Goal: Task Accomplishment & Management: Use online tool/utility

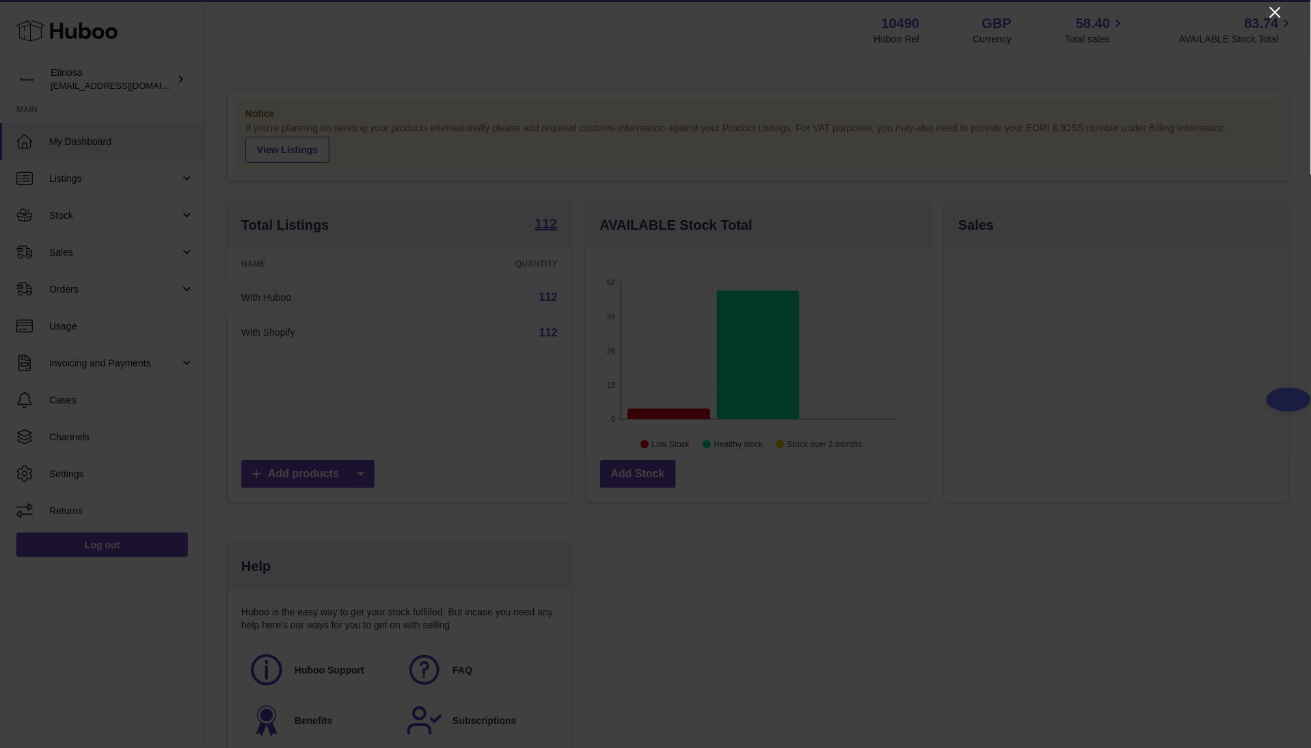
click at [1277, 13] on icon "Close" at bounding box center [1275, 12] width 11 height 11
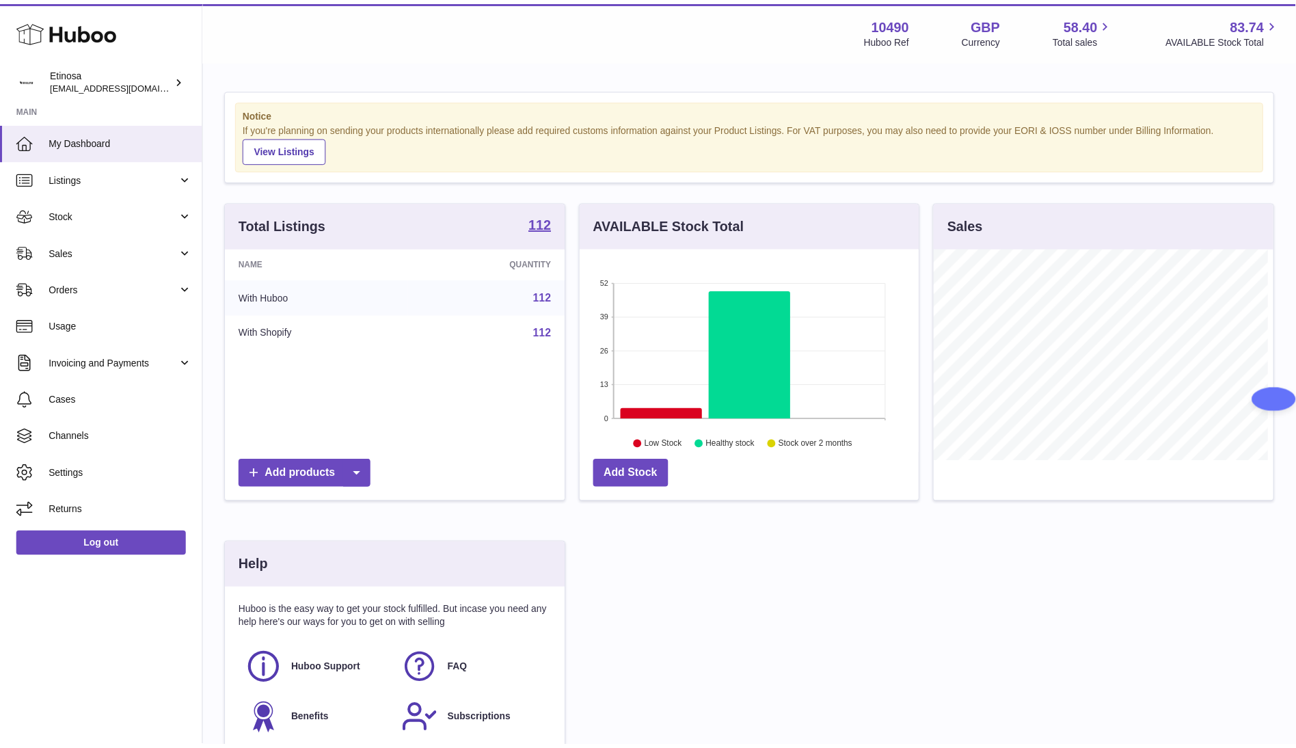
scroll to position [683453, 683328]
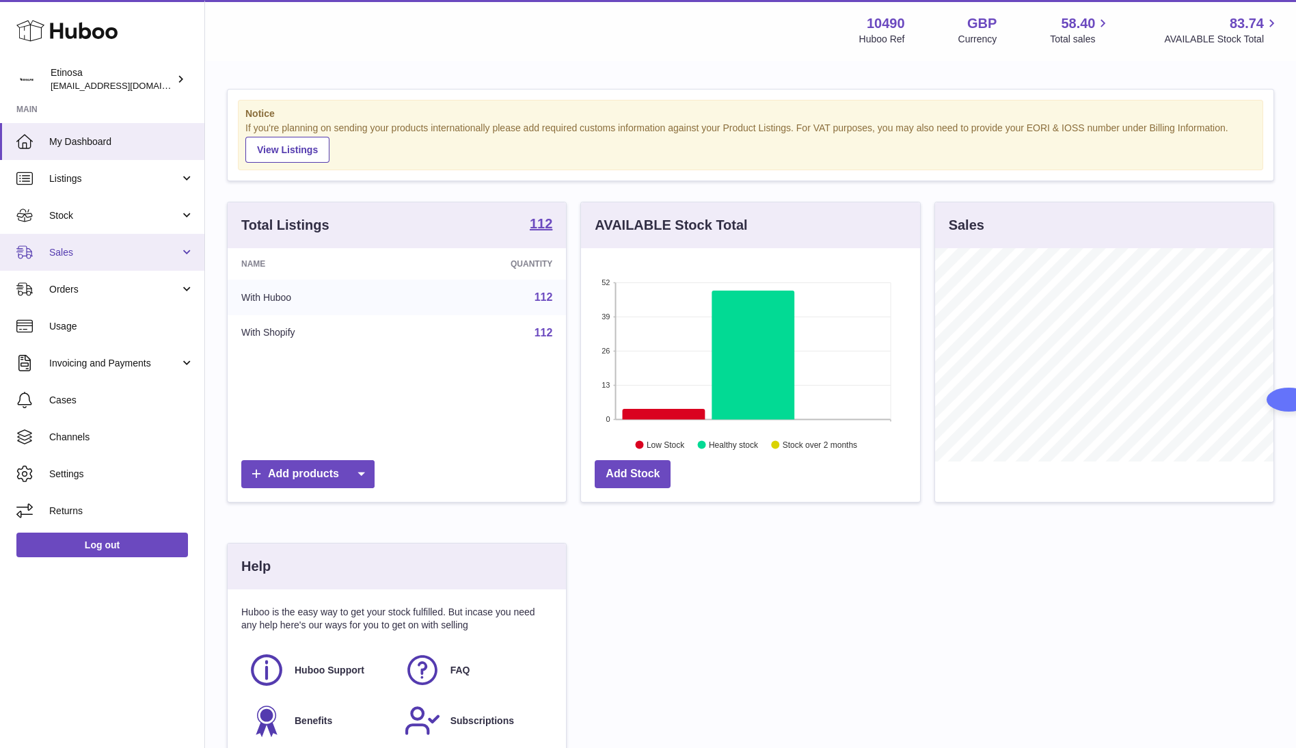
click at [106, 236] on link "Sales" at bounding box center [102, 252] width 204 height 37
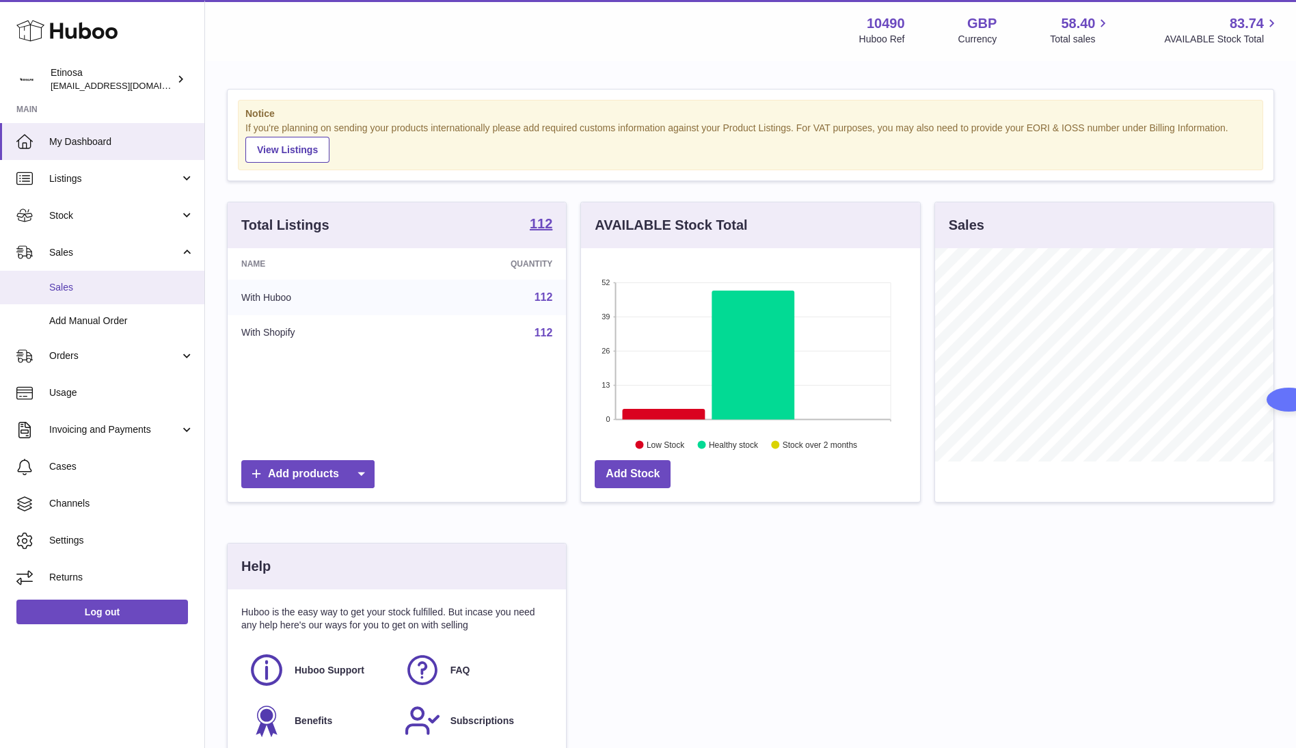
click at [112, 281] on span "Sales" at bounding box center [121, 287] width 145 height 13
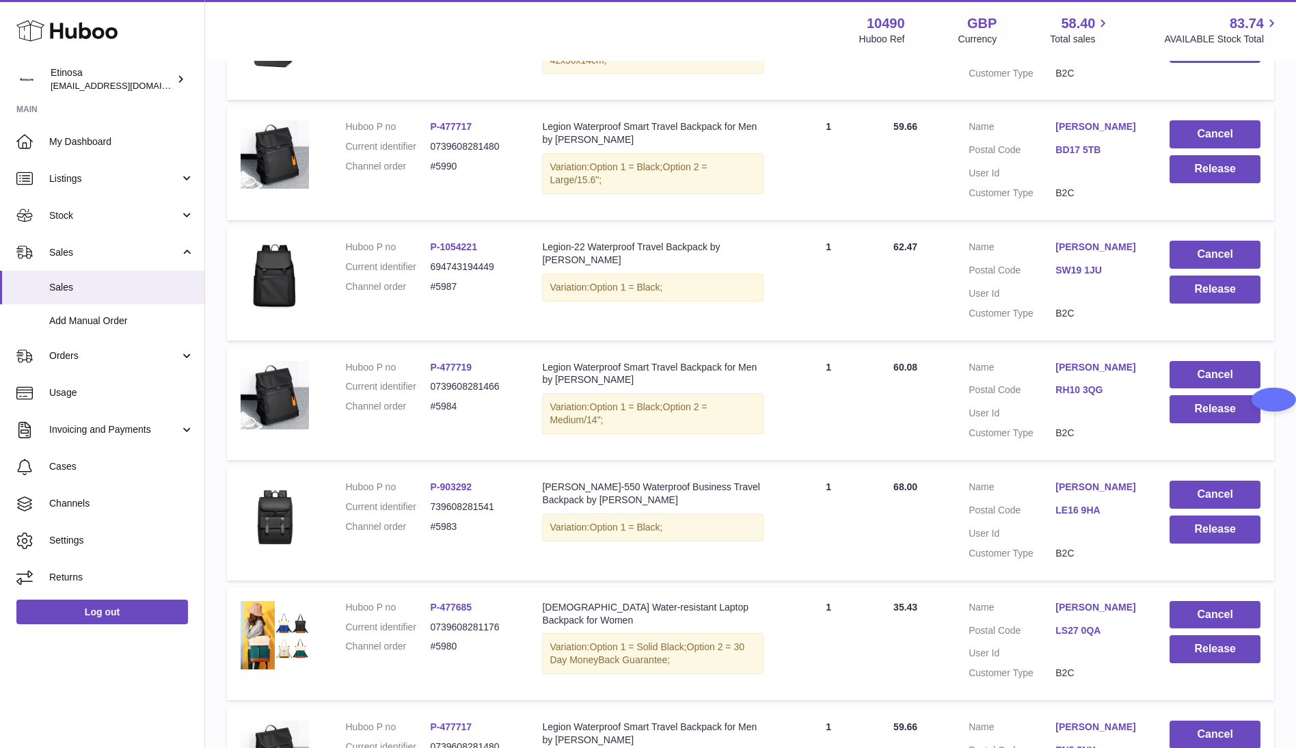
scroll to position [900, 0]
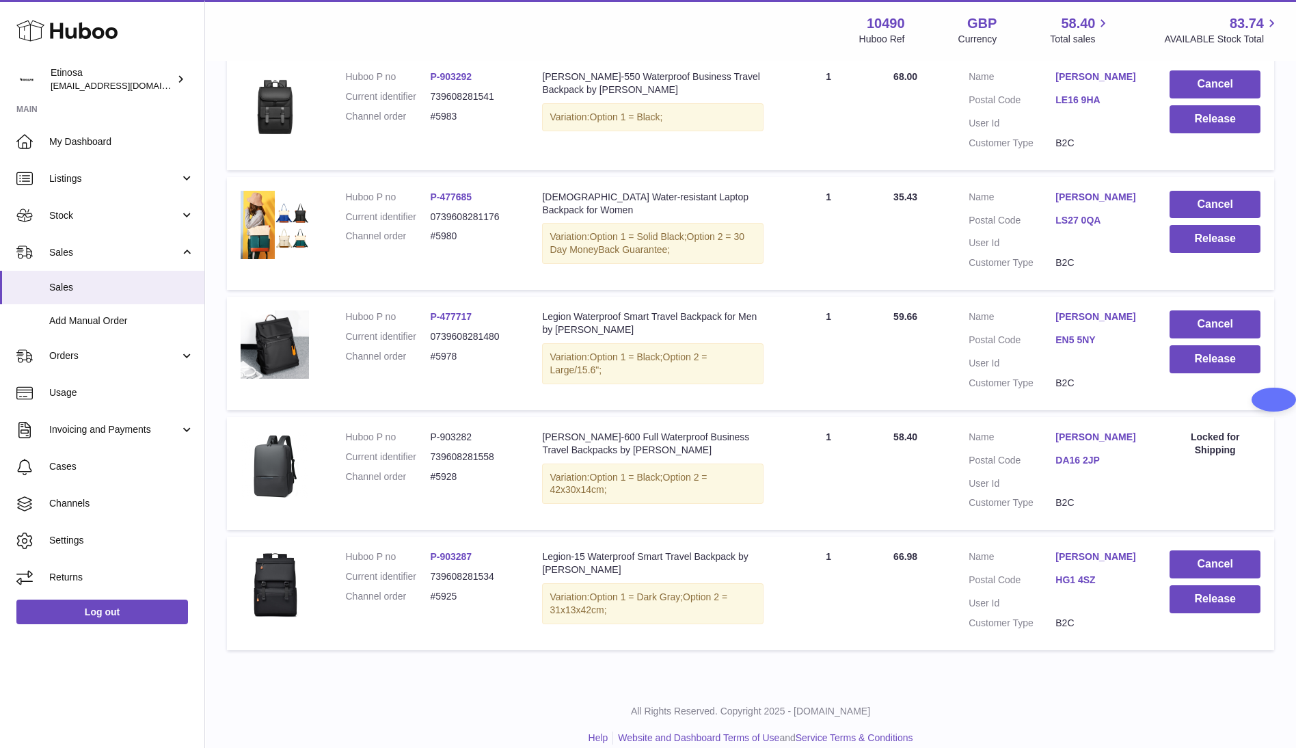
click at [471, 705] on p "All Rights Reserved. Copyright 2025 - [DOMAIN_NAME]" at bounding box center [750, 711] width 1069 height 13
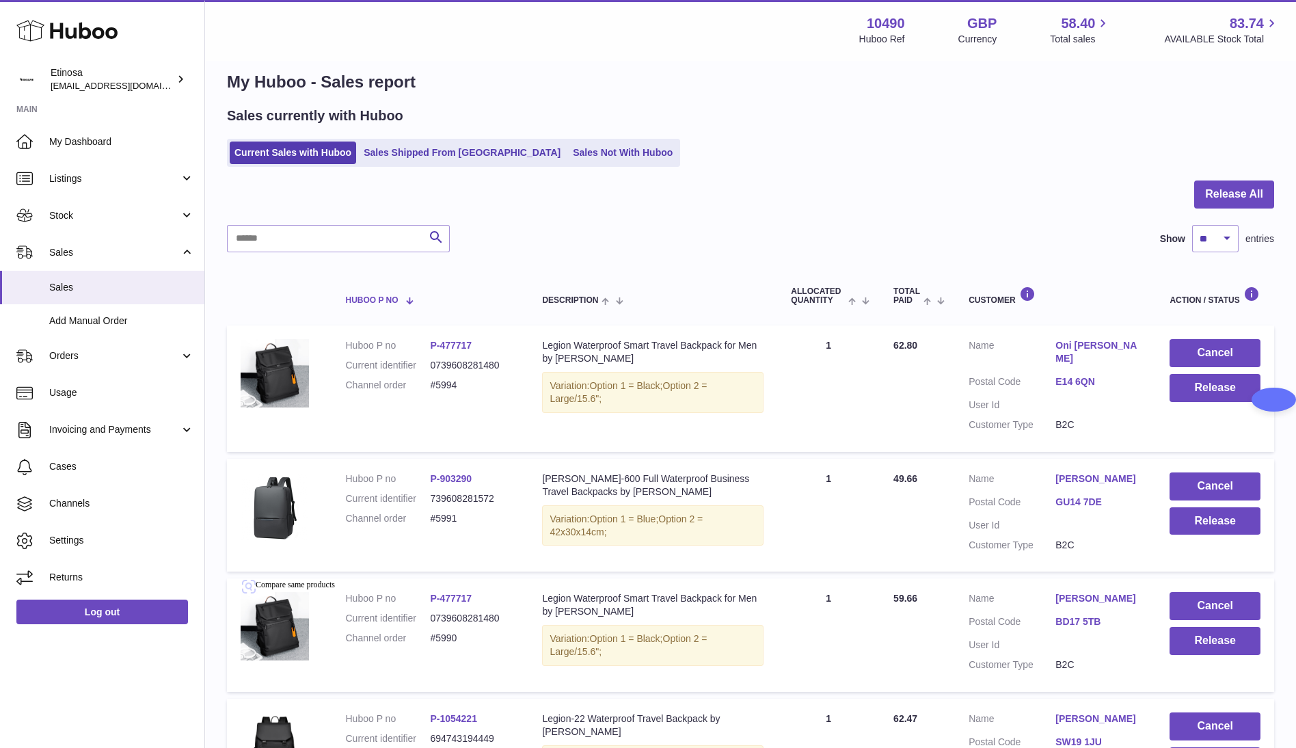
scroll to position [0, 0]
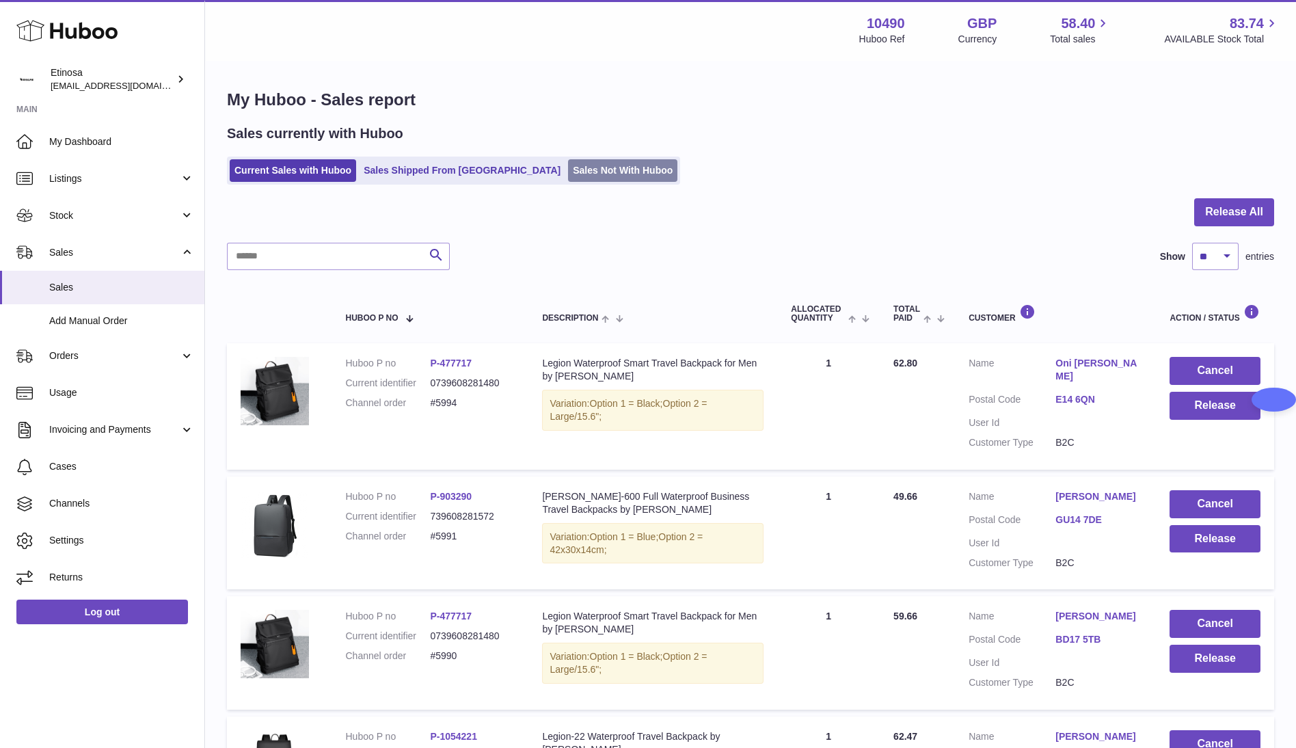
click at [569, 170] on link "Sales Not With Huboo" at bounding box center [622, 170] width 109 height 23
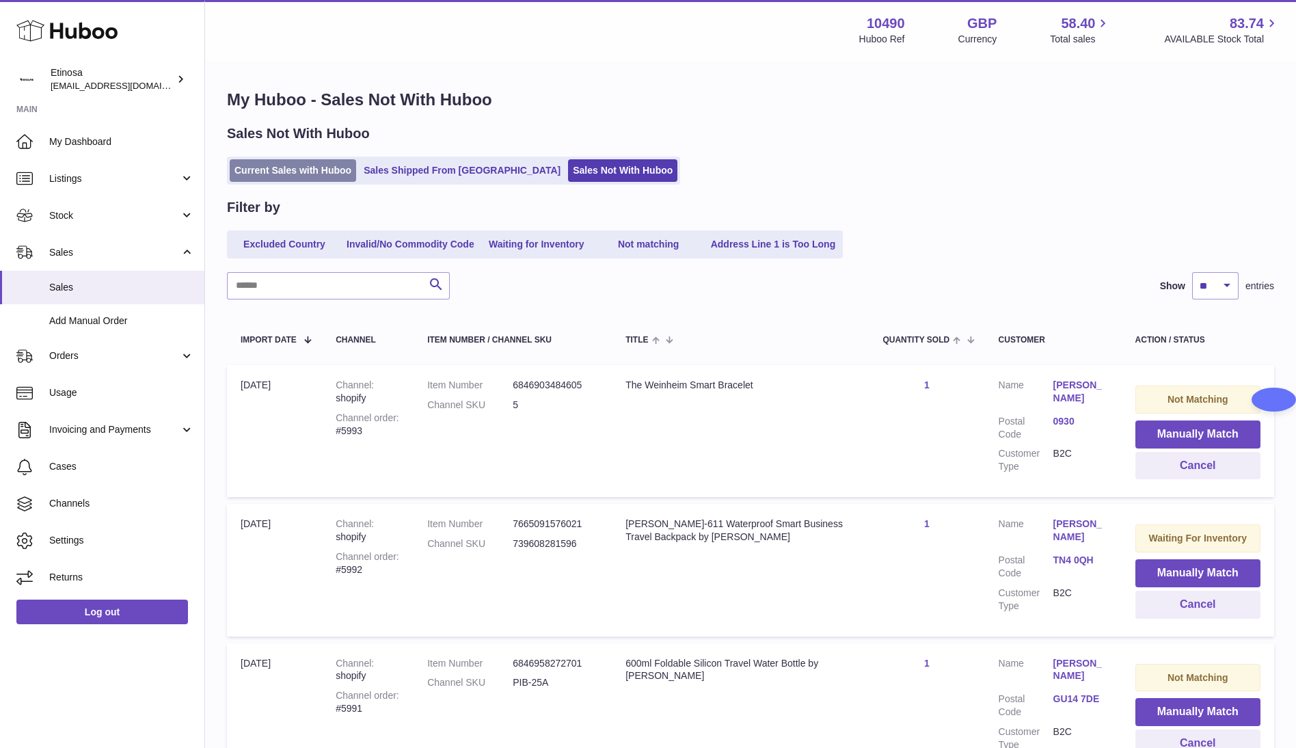
click at [267, 174] on link "Current Sales with Huboo" at bounding box center [293, 170] width 126 height 23
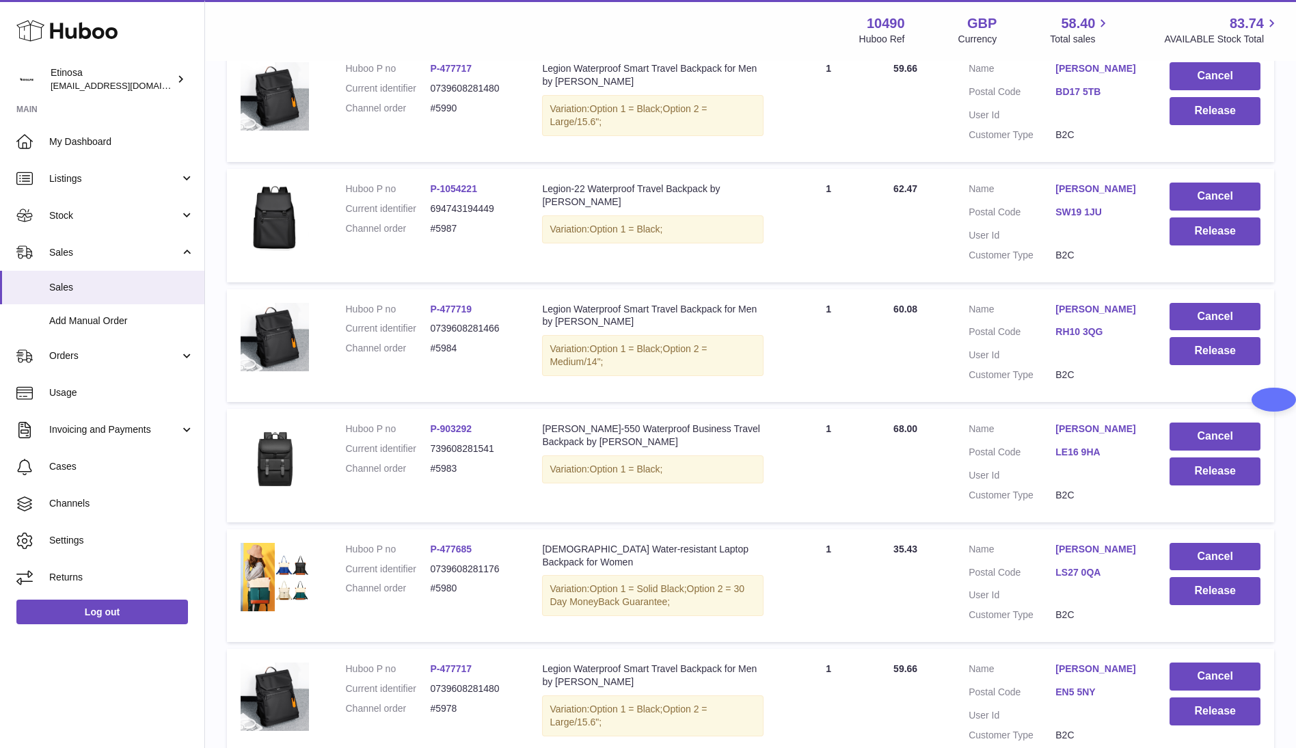
scroll to position [512, 0]
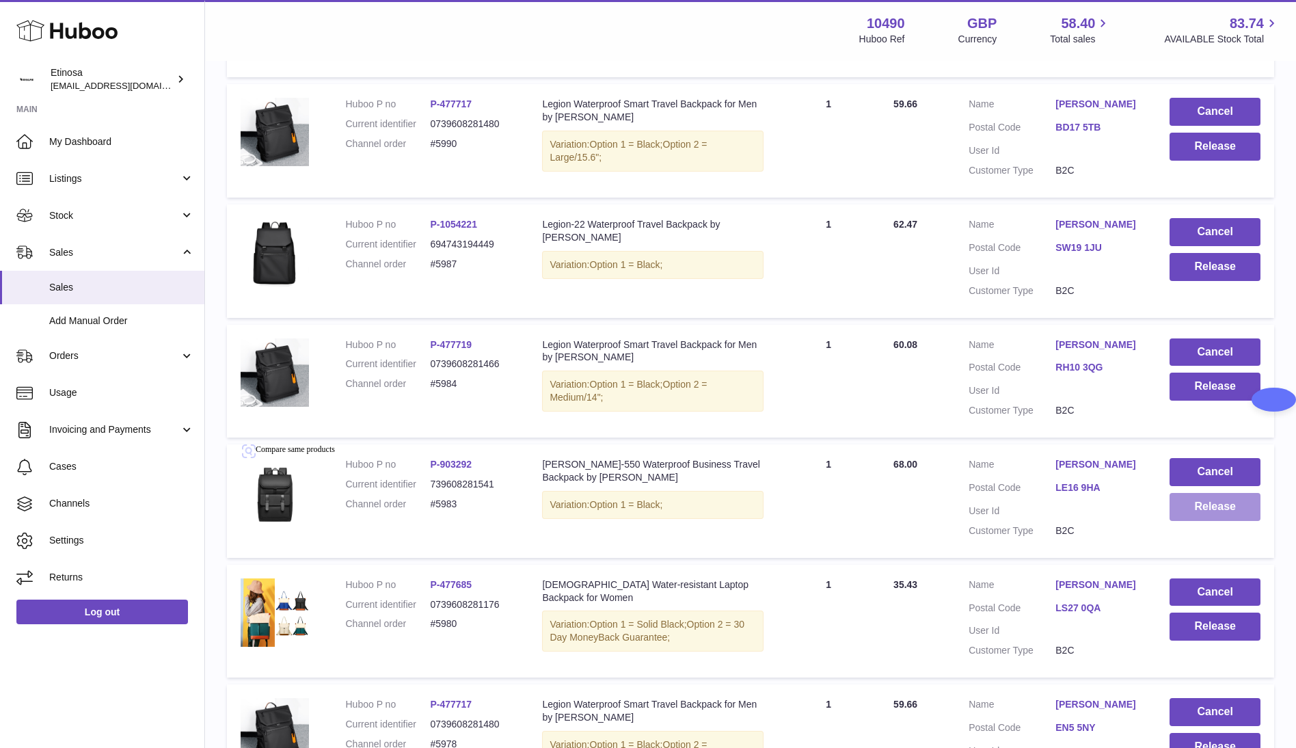
click at [1222, 498] on button "Release" at bounding box center [1215, 507] width 91 height 28
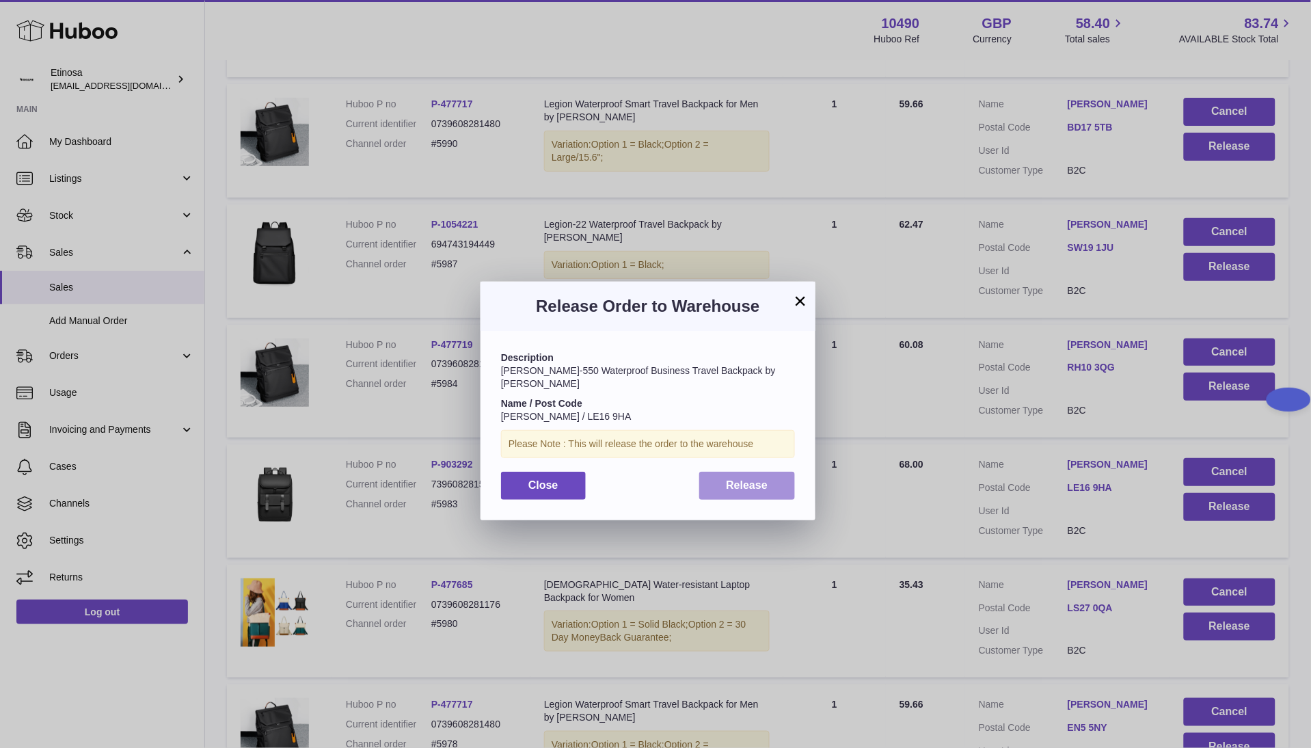
click at [768, 472] on button "Release" at bounding box center [747, 486] width 96 height 28
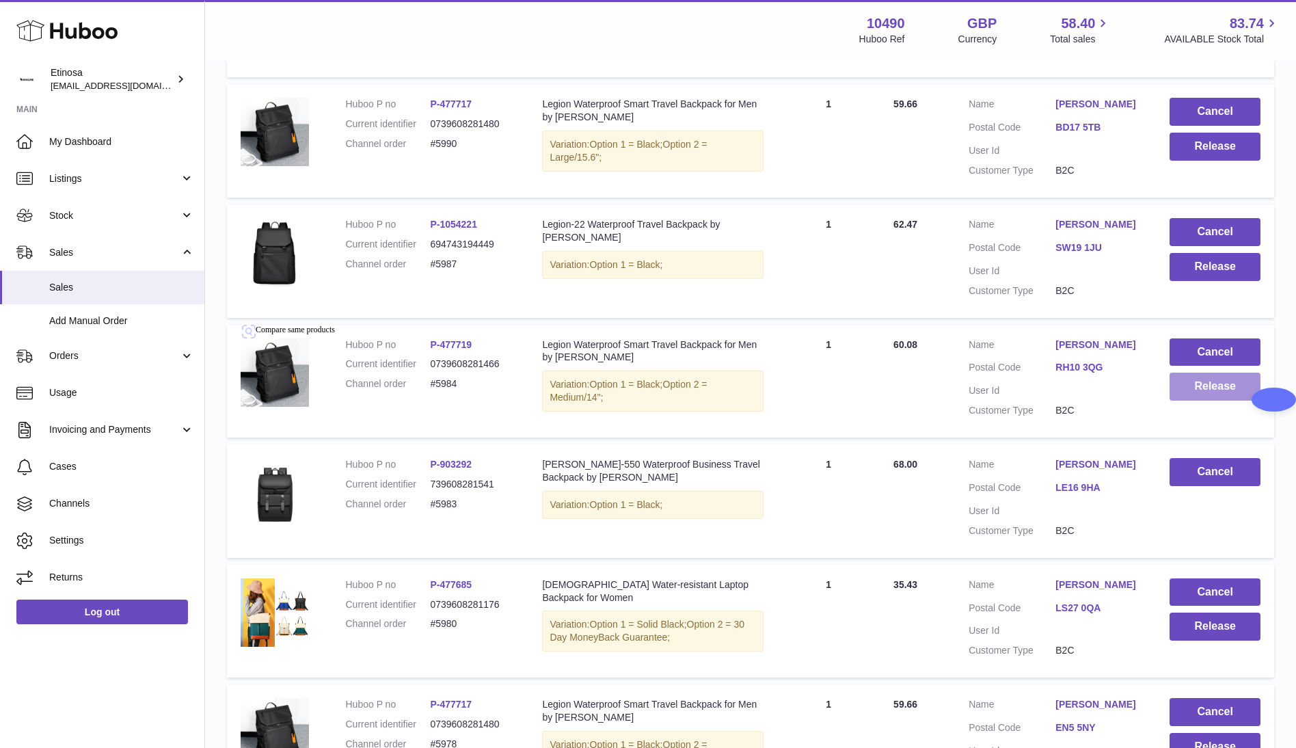
click at [1201, 379] on button "Release" at bounding box center [1215, 387] width 91 height 28
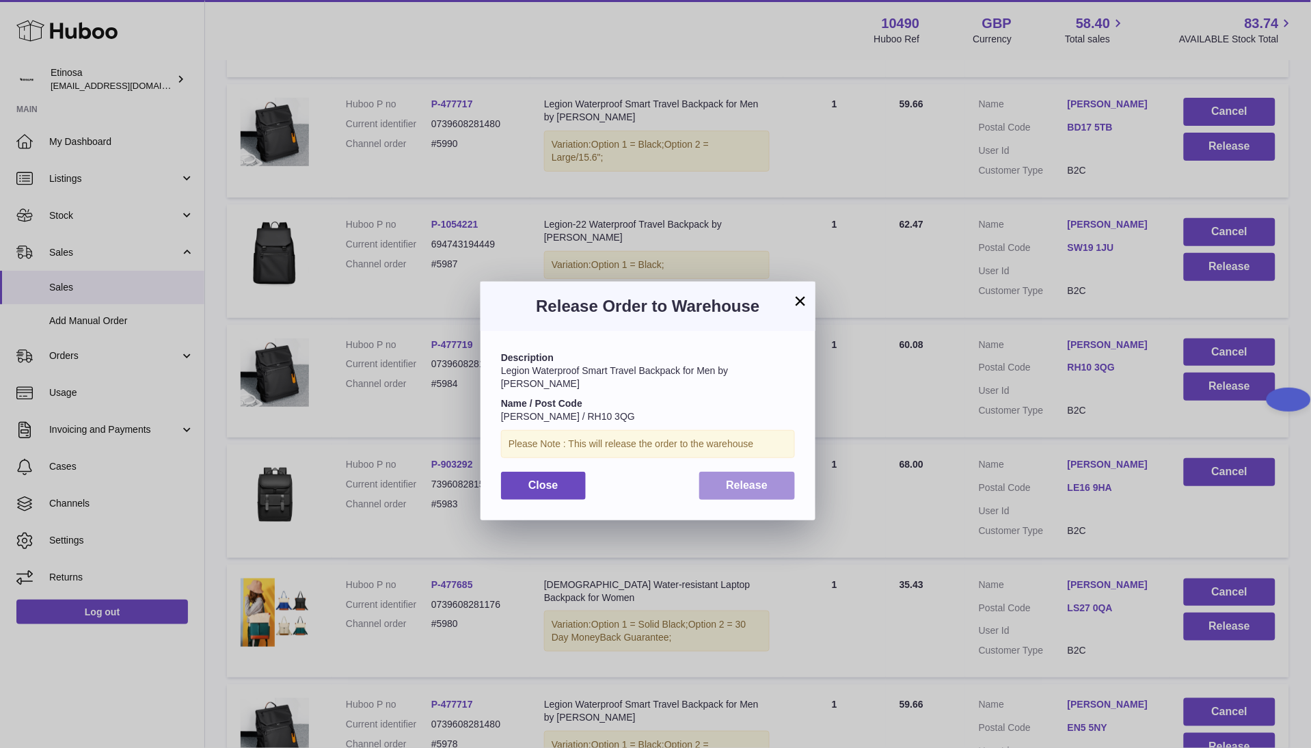
click at [772, 480] on button "Release" at bounding box center [747, 486] width 96 height 28
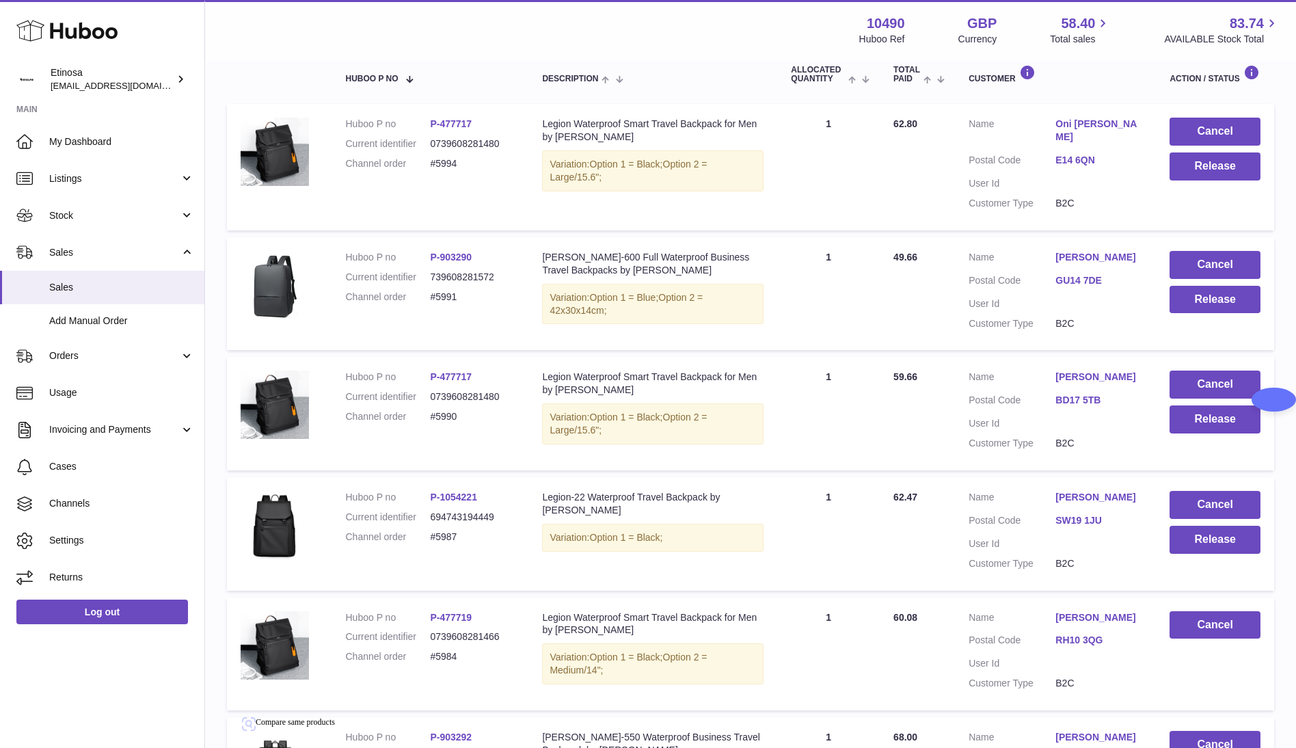
scroll to position [205, 0]
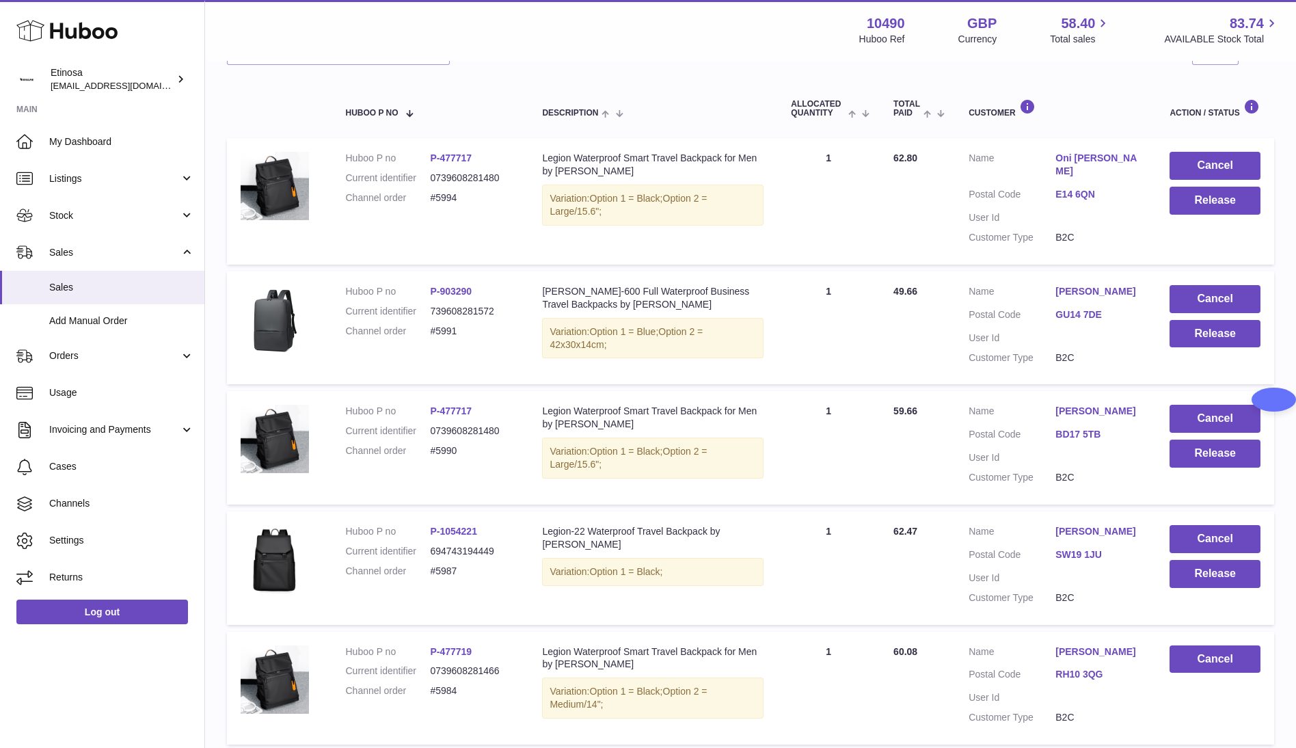
drag, startPoint x: 467, startPoint y: 320, endPoint x: 428, endPoint y: 319, distance: 39.0
click at [428, 319] on dl "Huboo P no P-903290 Current identifier 739608281572 Channel order #5991" at bounding box center [431, 314] width 170 height 59
copy dl "#5991"
drag, startPoint x: 155, startPoint y: 670, endPoint x: 500, endPoint y: 435, distance: 417.2
click at [163, 665] on div "Huboo Etinosa Wolphuk@gmail.com Main My Dashboard Listings Not with Huboo Listi…" at bounding box center [102, 374] width 205 height 748
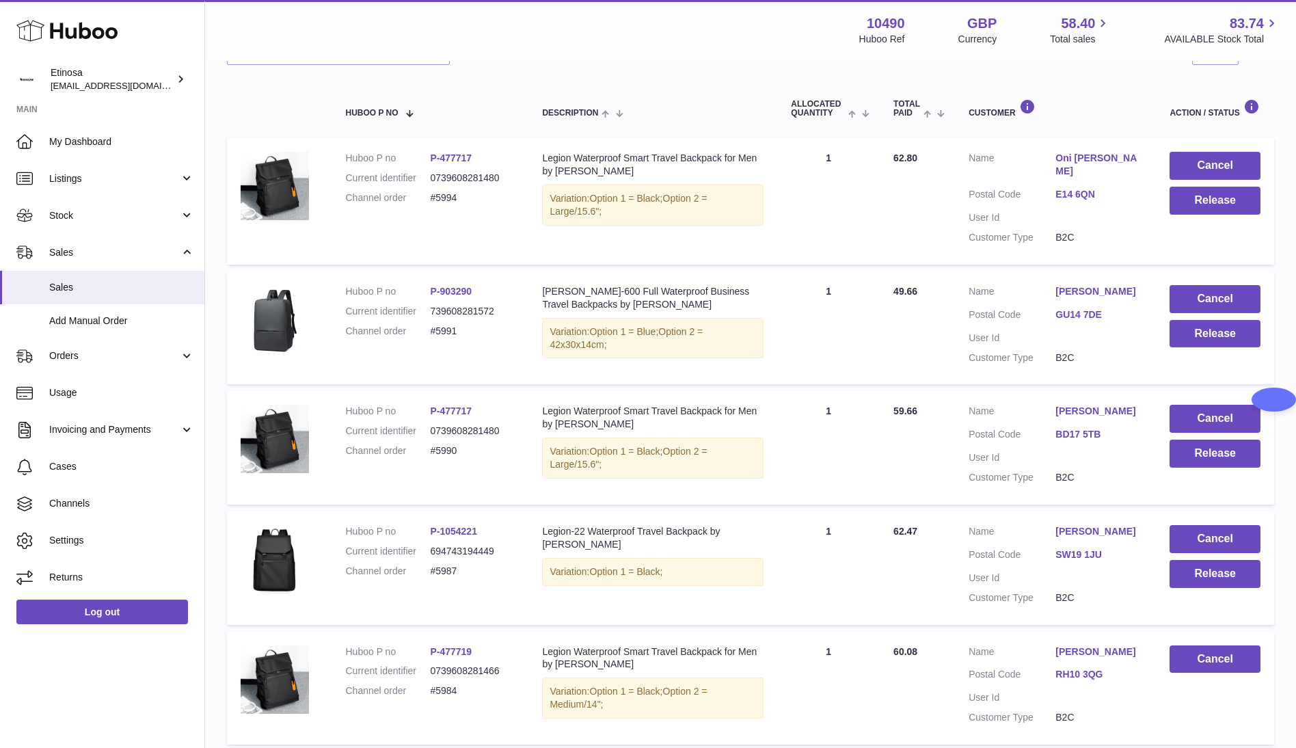
drag, startPoint x: 466, startPoint y: 201, endPoint x: 429, endPoint y: 200, distance: 37.6
click at [429, 200] on dl "Huboo P no P-477717 Current identifier 0739608281480 Channel order #5994" at bounding box center [431, 181] width 170 height 59
copy dl "#5994"
click at [1220, 211] on button "Release" at bounding box center [1215, 201] width 91 height 28
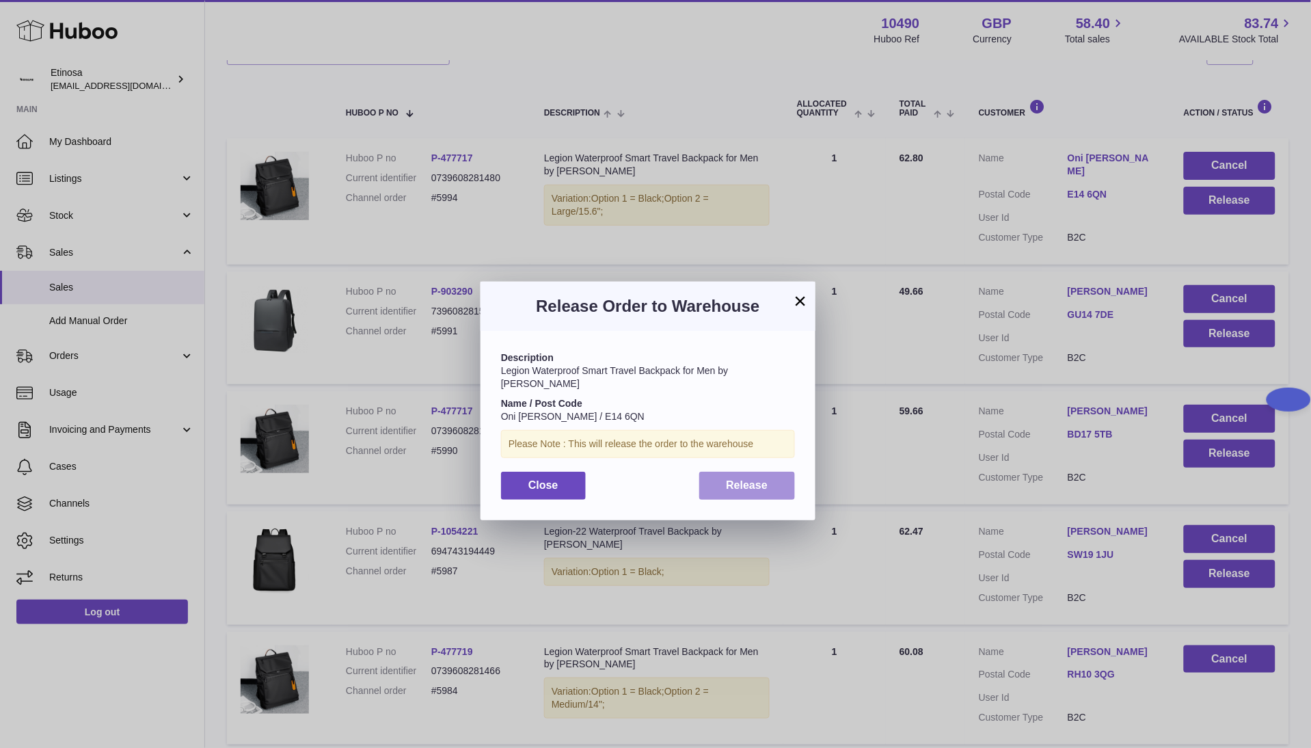
click at [758, 479] on span "Release" at bounding box center [748, 485] width 42 height 12
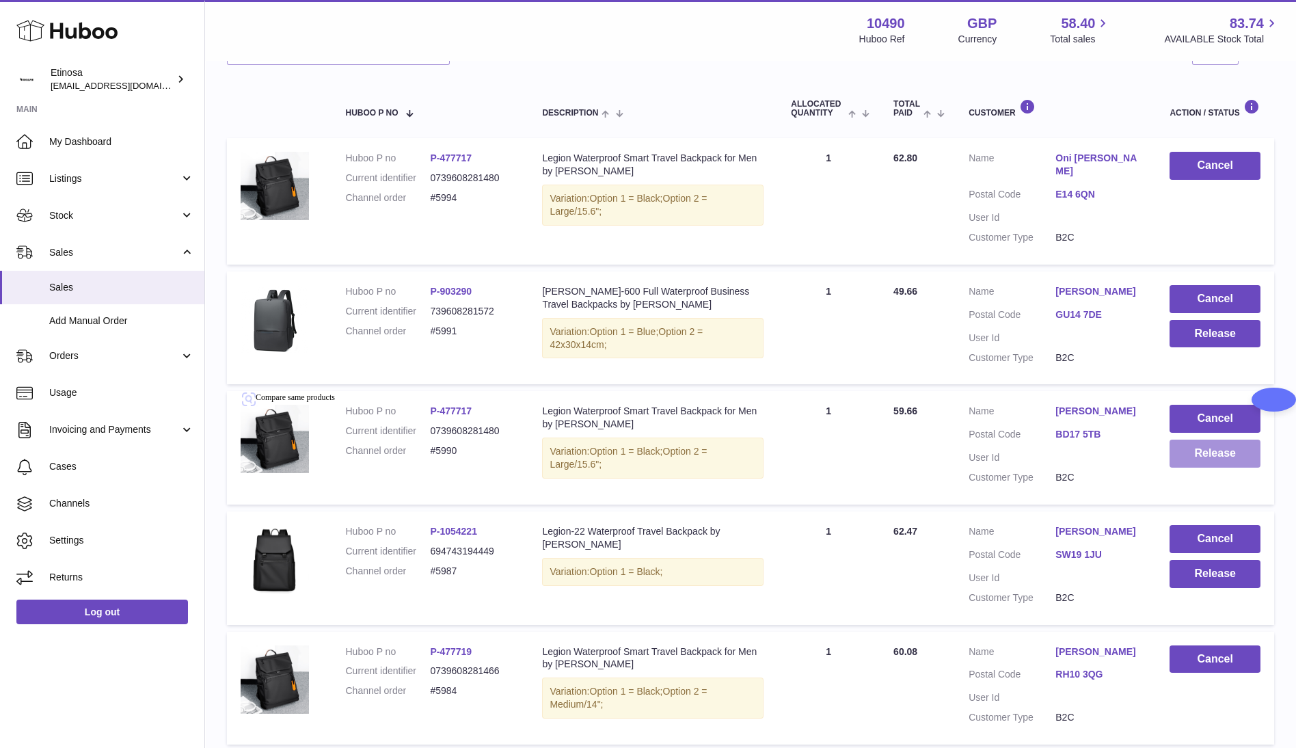
click at [1197, 446] on button "Release" at bounding box center [1215, 454] width 91 height 28
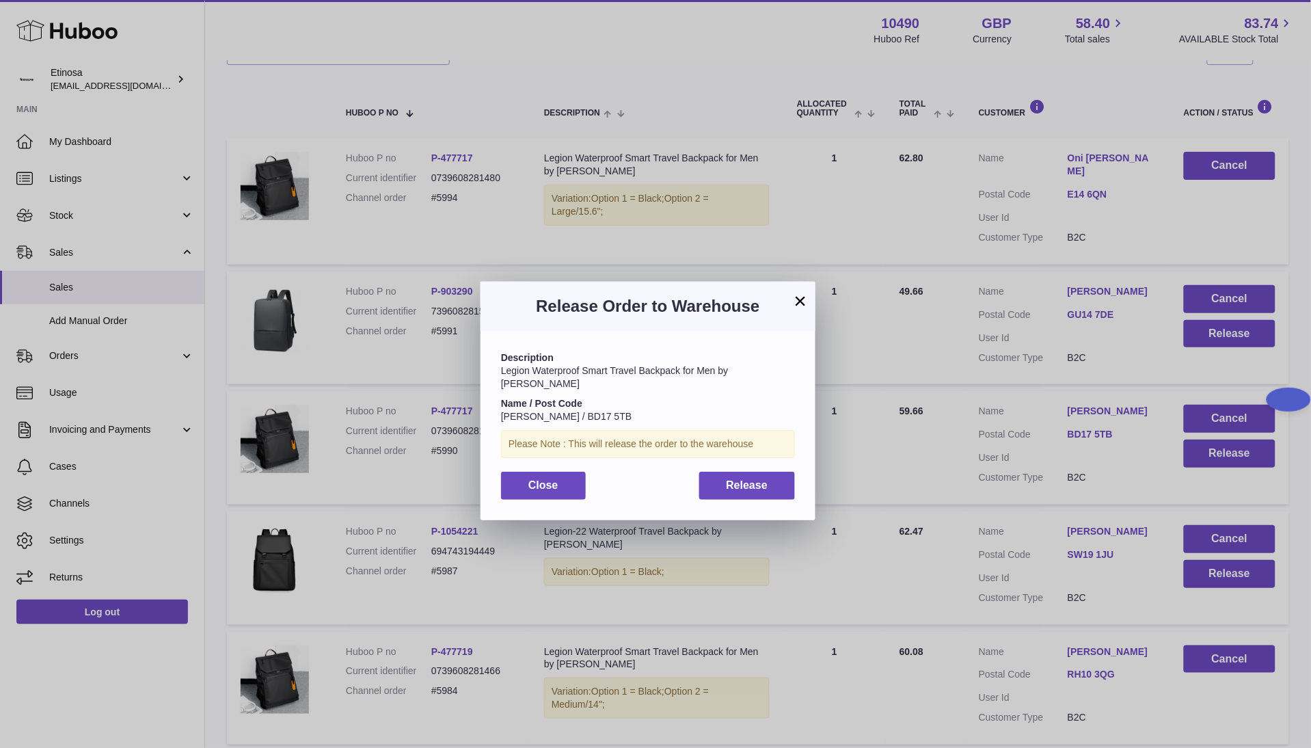
click at [802, 295] on button "×" at bounding box center [800, 301] width 16 height 16
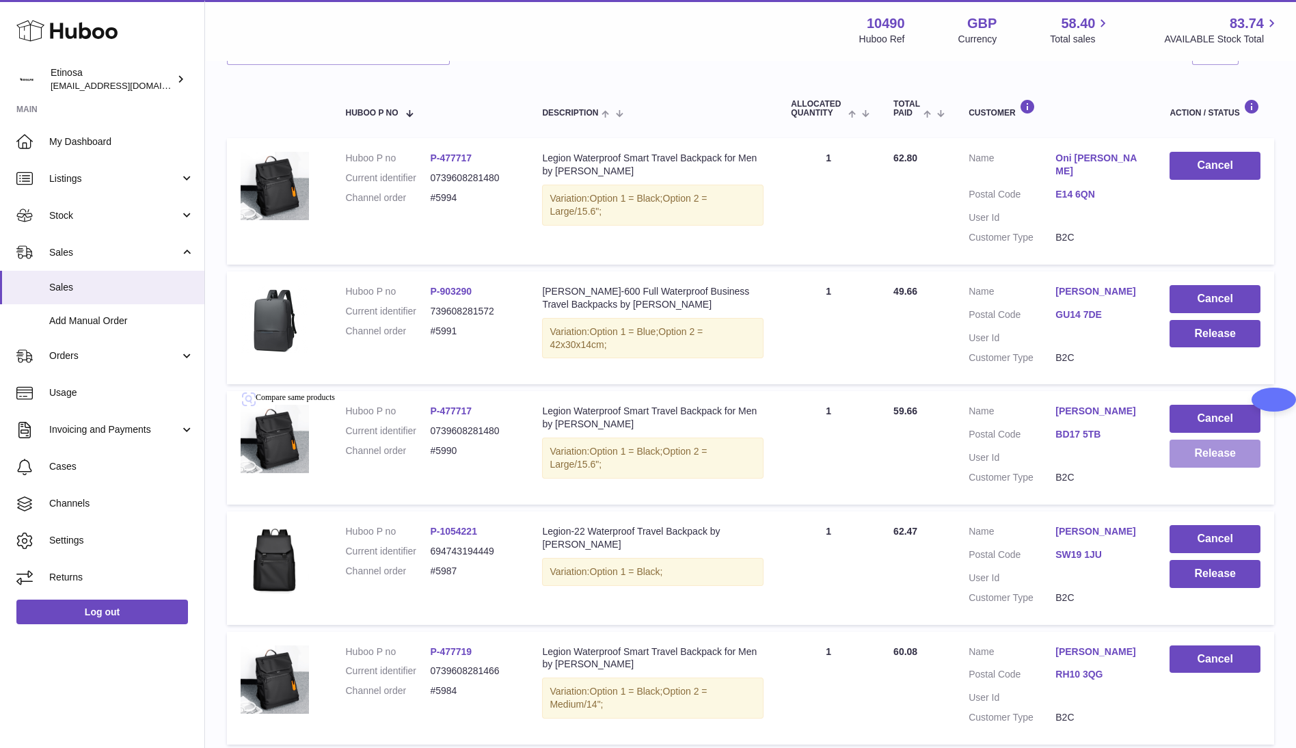
click at [1222, 440] on button "Release" at bounding box center [1215, 454] width 91 height 28
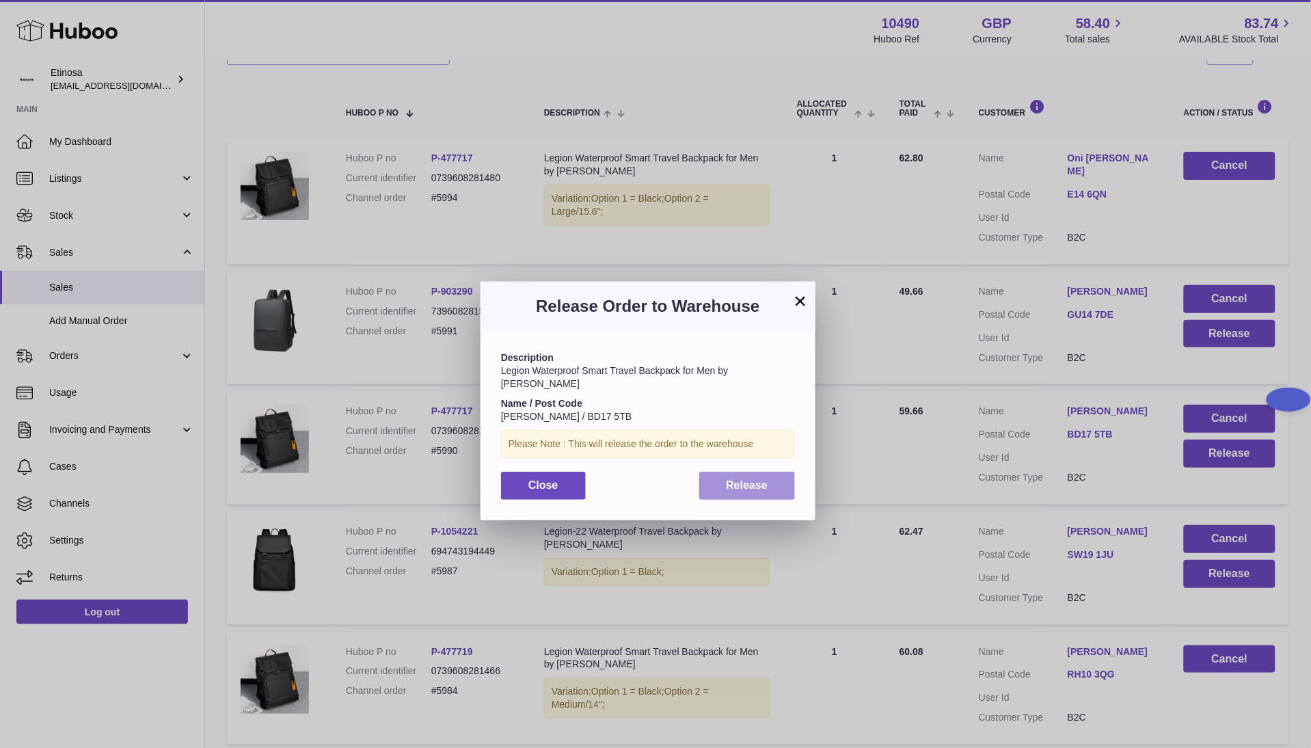
click at [752, 472] on button "Release" at bounding box center [747, 486] width 96 height 28
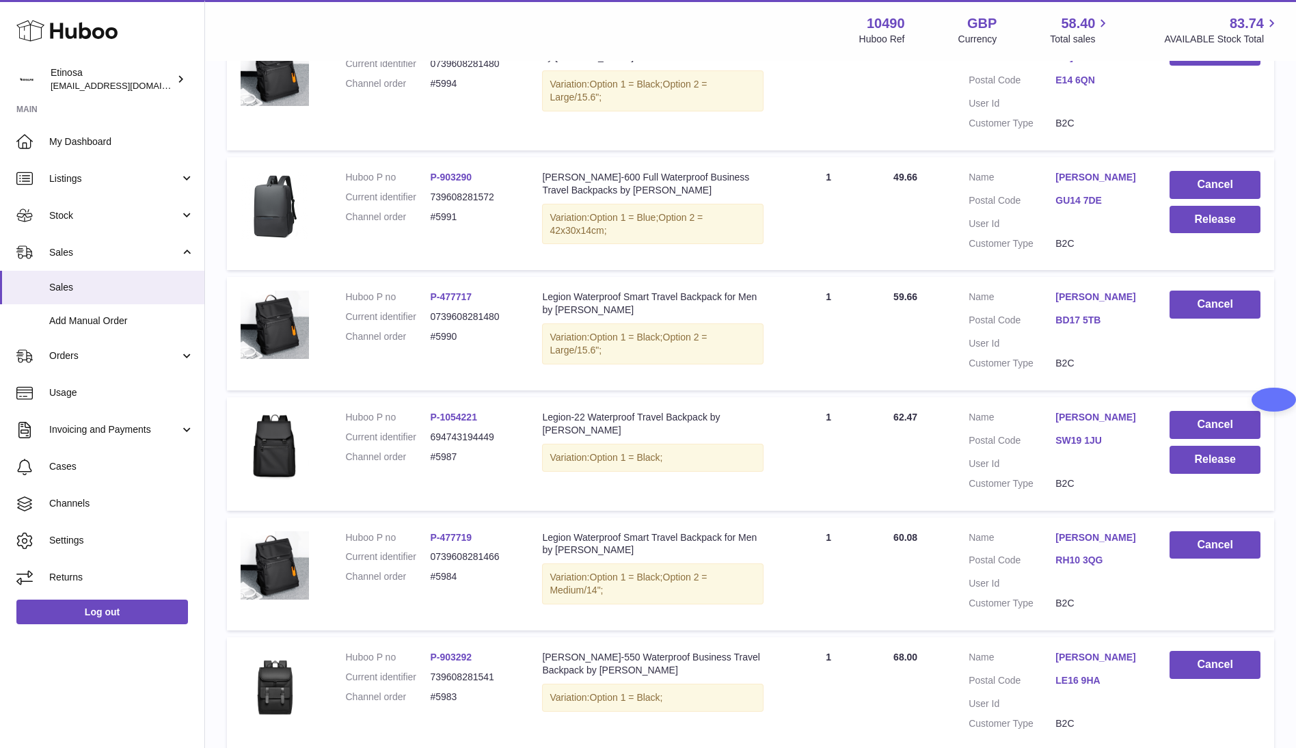
scroll to position [284, 0]
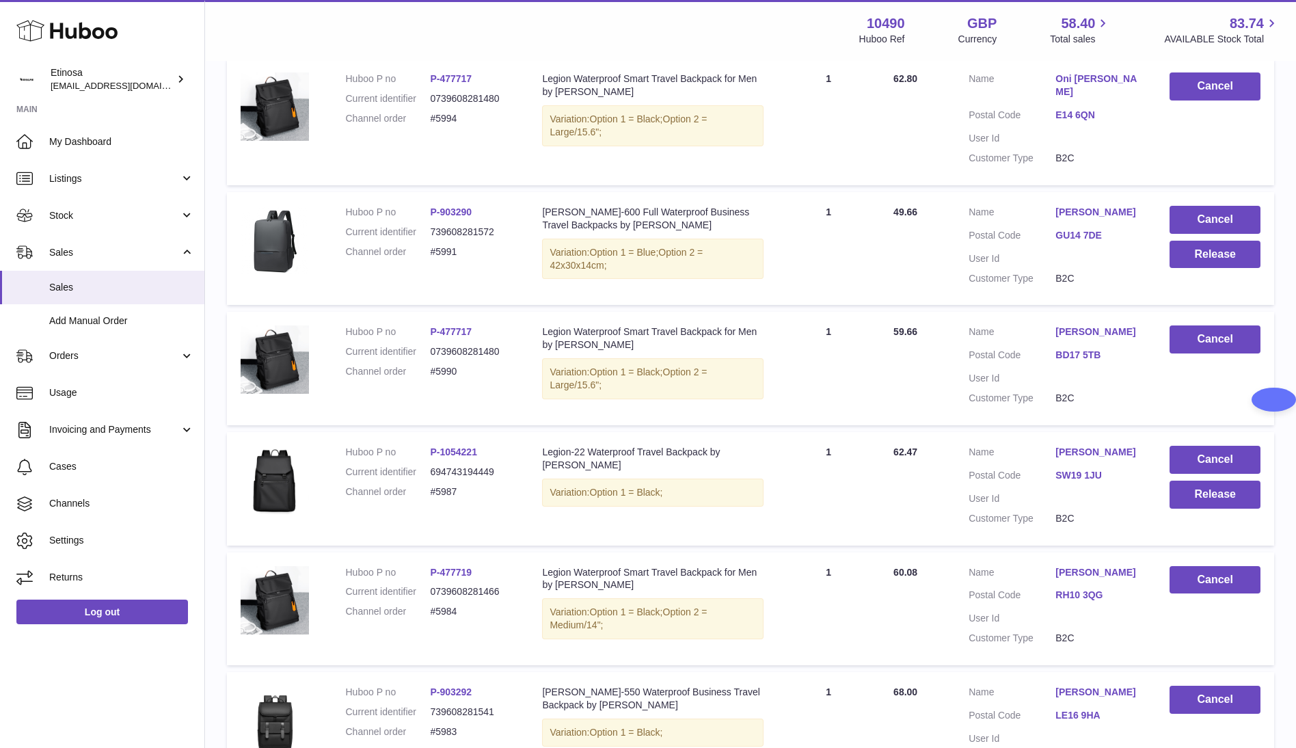
click at [161, 739] on div "Huboo Etinosa Wolphuk@gmail.com Main My Dashboard Listings Not with Huboo Listi…" at bounding box center [102, 374] width 205 height 748
click at [1217, 481] on button "Release" at bounding box center [1215, 495] width 91 height 28
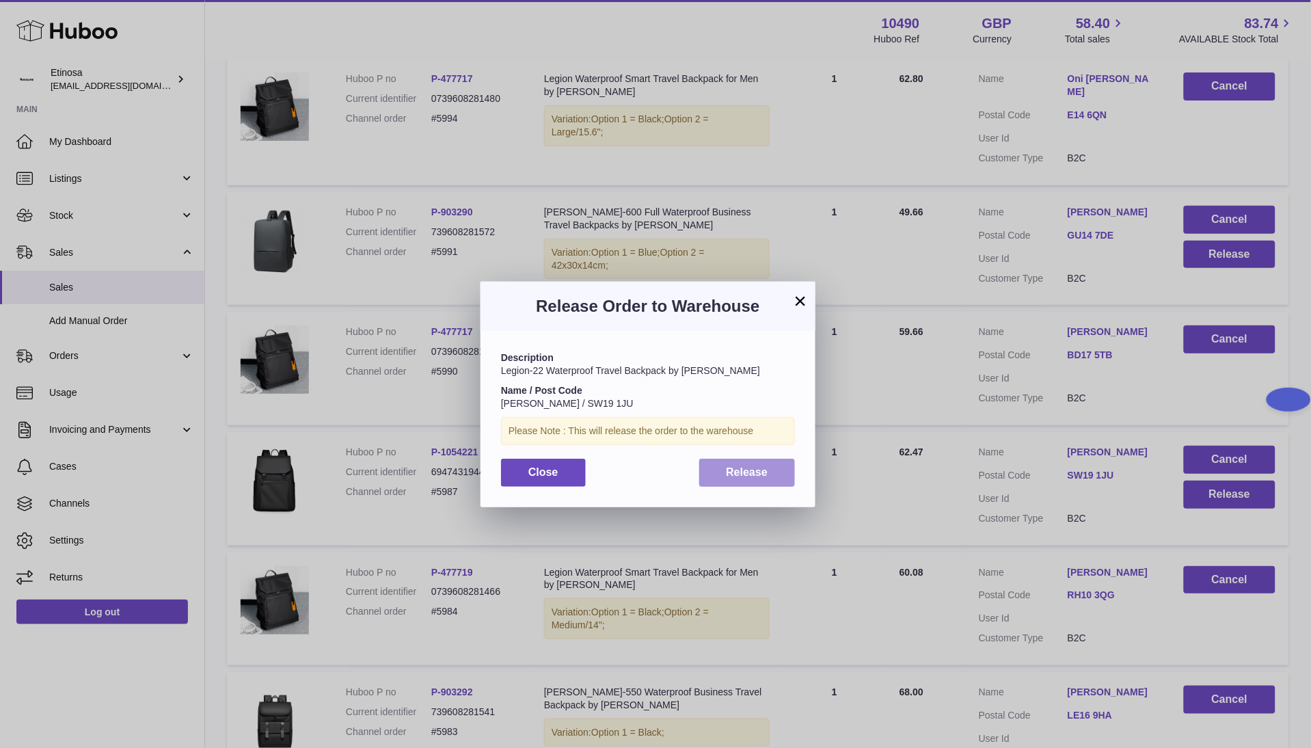
drag, startPoint x: 732, startPoint y: 477, endPoint x: 1237, endPoint y: 400, distance: 511.1
click at [750, 475] on span "Release" at bounding box center [748, 472] width 42 height 12
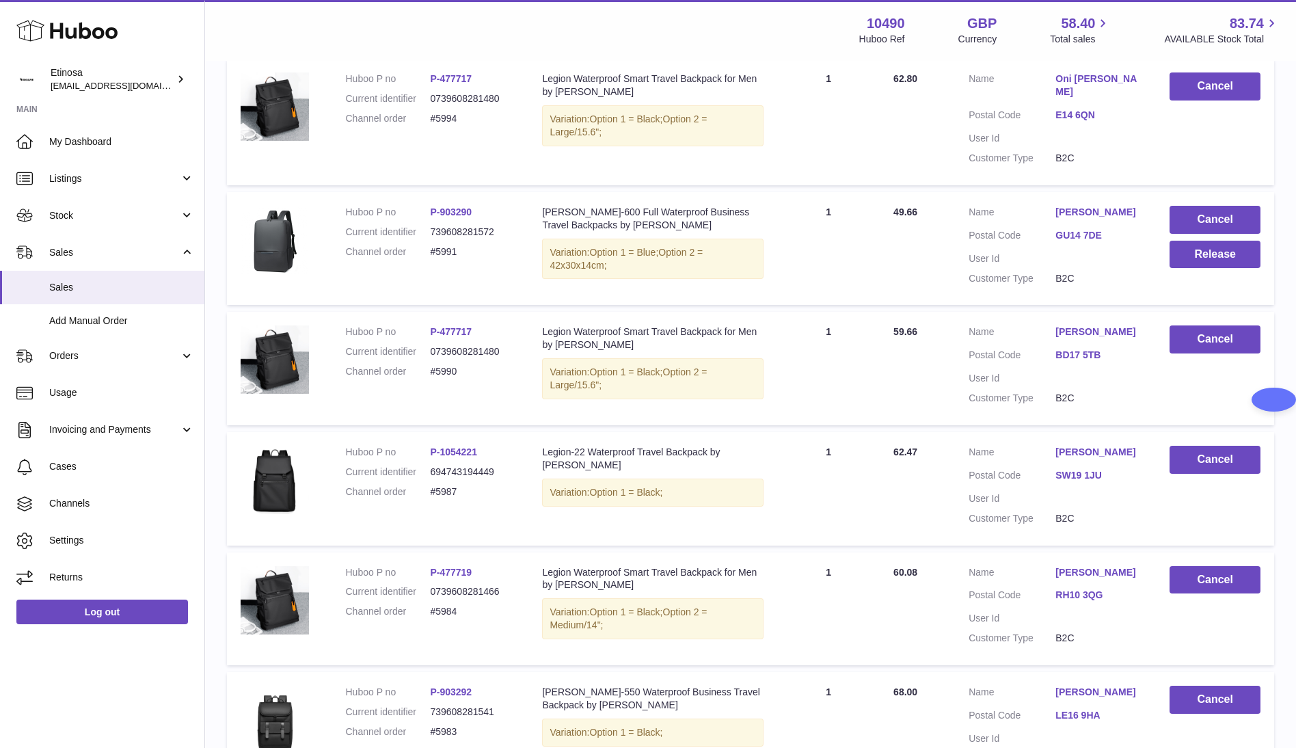
click at [124, 701] on div "Huboo Etinosa Wolphuk@gmail.com Main My Dashboard Listings Not with Huboo Listi…" at bounding box center [102, 374] width 205 height 748
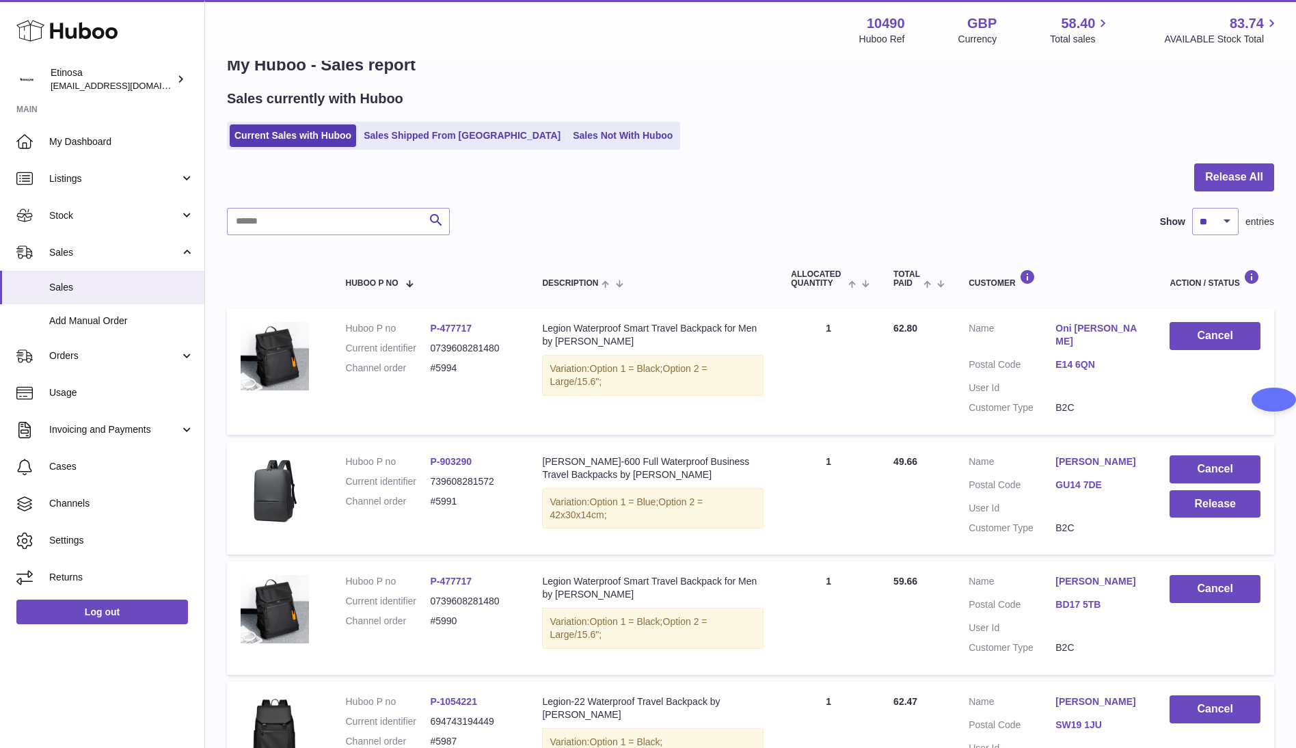
scroll to position [0, 0]
